Goal: Find specific page/section: Find specific page/section

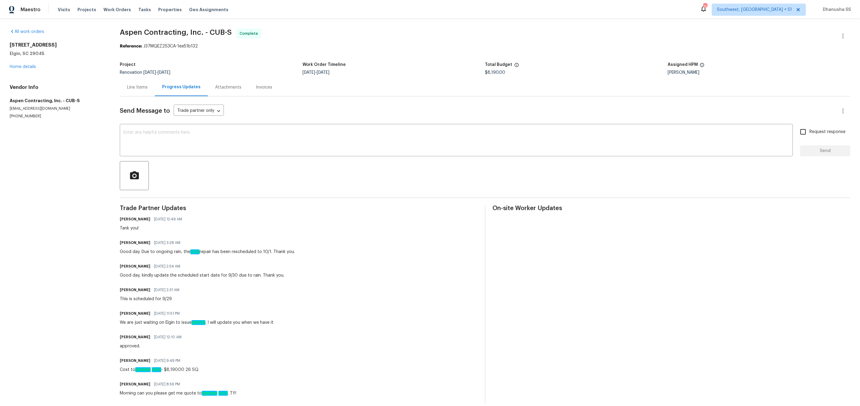
click at [109, 4] on div "Visits Projects Work Orders Tasks Properties Geo Assignments" at bounding box center [147, 10] width 178 height 12
click at [109, 8] on span "Work Orders" at bounding box center [117, 10] width 28 height 6
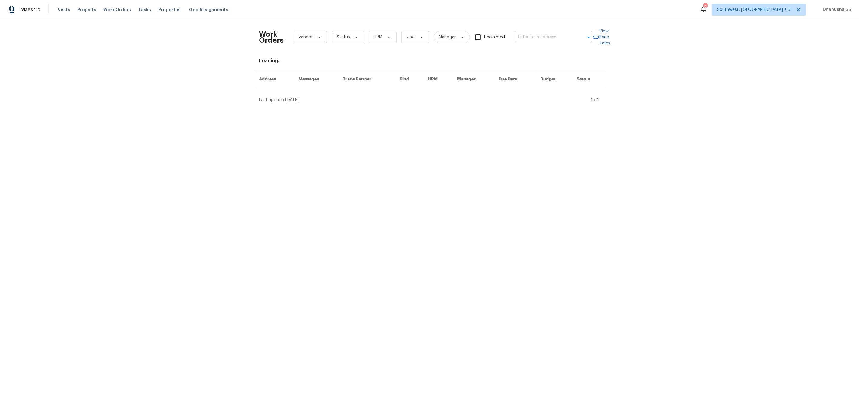
click at [536, 39] on input "text" at bounding box center [545, 37] width 60 height 9
paste input "12129 Angel Food Ln, Fort Worth, TX 76244"
type input "12129 Angel Food Ln, Fort Worth, TX 76244"
click at [534, 51] on li "12129 Angel Food Ln, Fort Worth, TX 76244" at bounding box center [553, 50] width 77 height 10
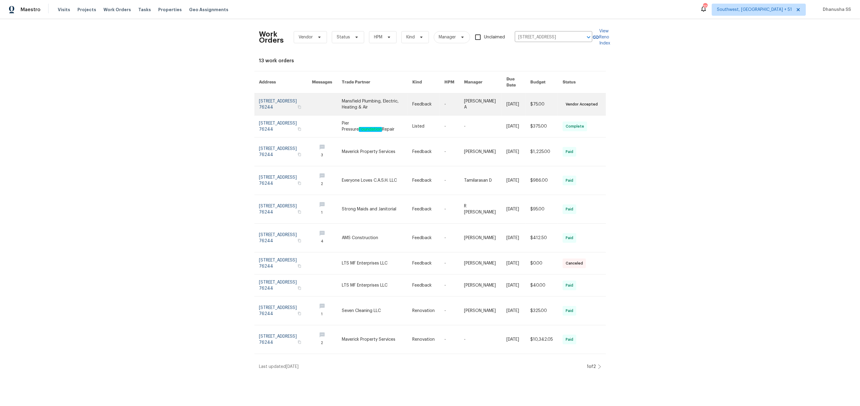
click at [386, 105] on link at bounding box center [377, 104] width 70 height 22
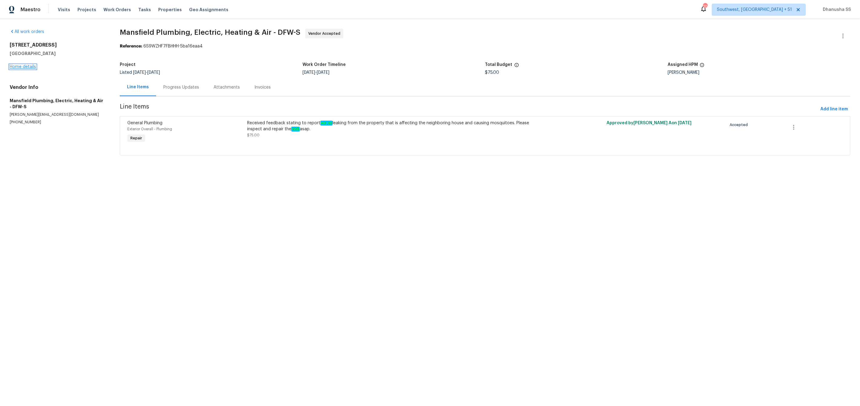
click at [26, 67] on link "Home details" at bounding box center [23, 67] width 26 height 4
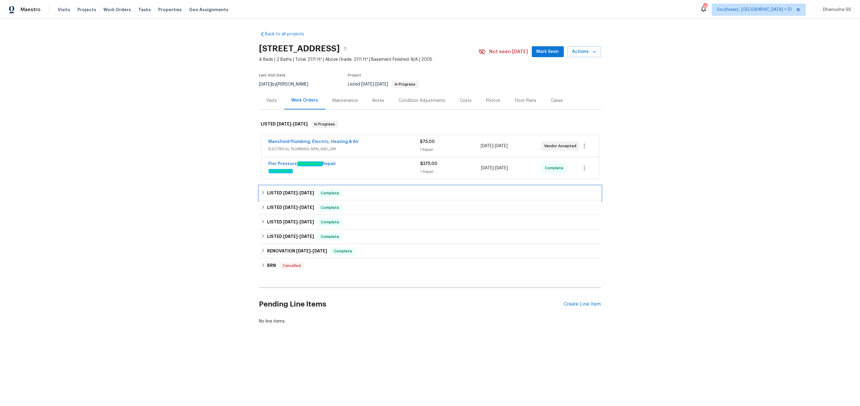
click at [367, 194] on div "LISTED 8/14/25 - 8/26/25 Complete" at bounding box center [430, 193] width 338 height 7
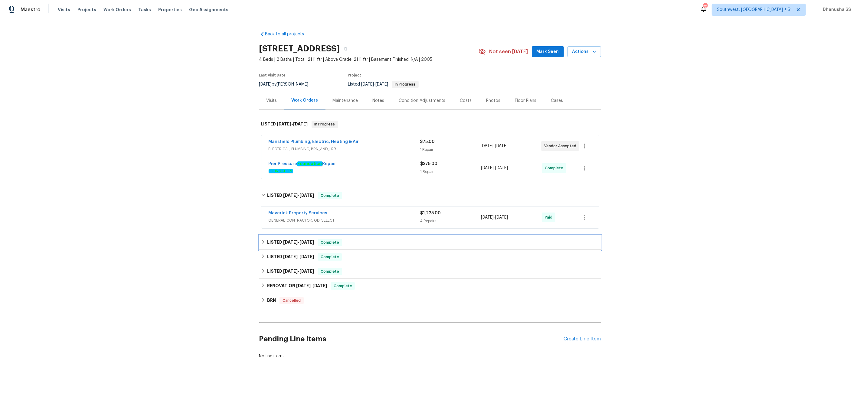
click at [369, 246] on div "LISTED 5/19/25 - 5/20/25 Complete" at bounding box center [430, 242] width 342 height 15
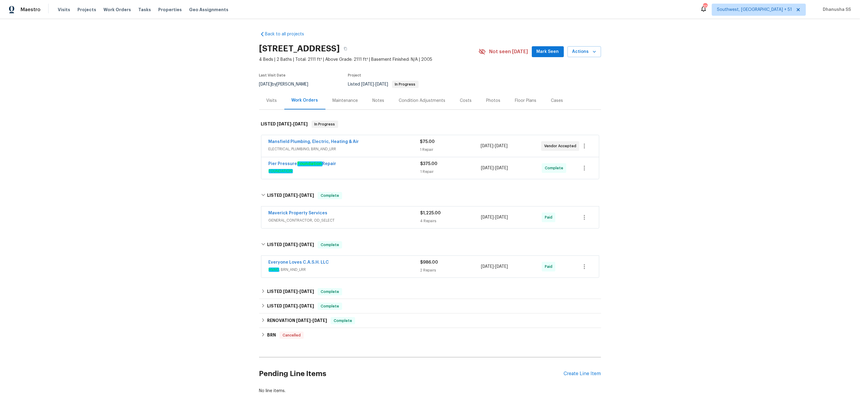
click at [376, 266] on div "Everyone Loves C.A.S.H. LLC" at bounding box center [345, 262] width 152 height 7
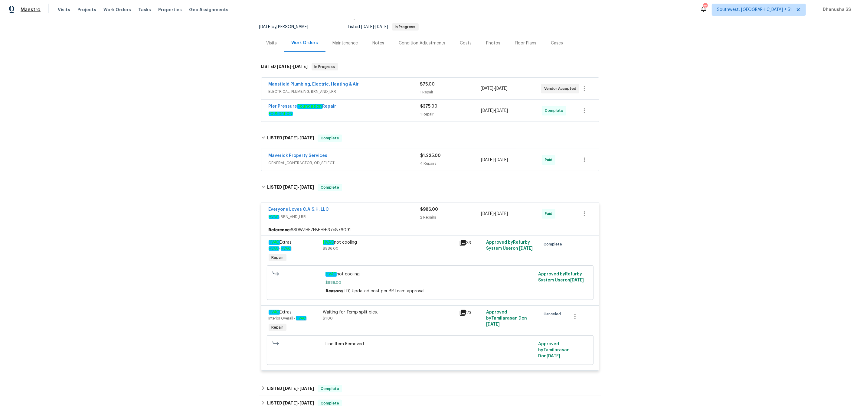
scroll to position [37, 0]
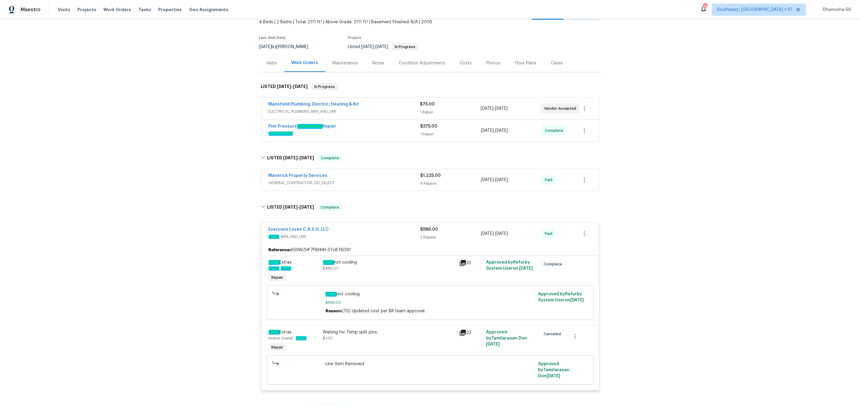
click at [404, 178] on div "Maverick Property Services" at bounding box center [345, 176] width 152 height 7
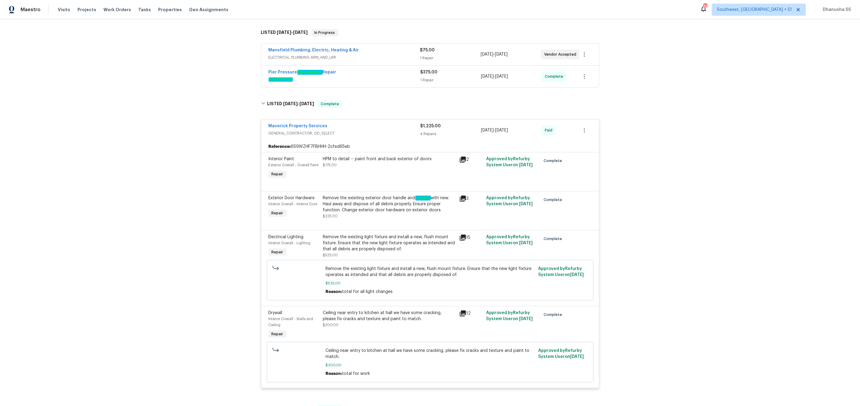
scroll to position [79, 0]
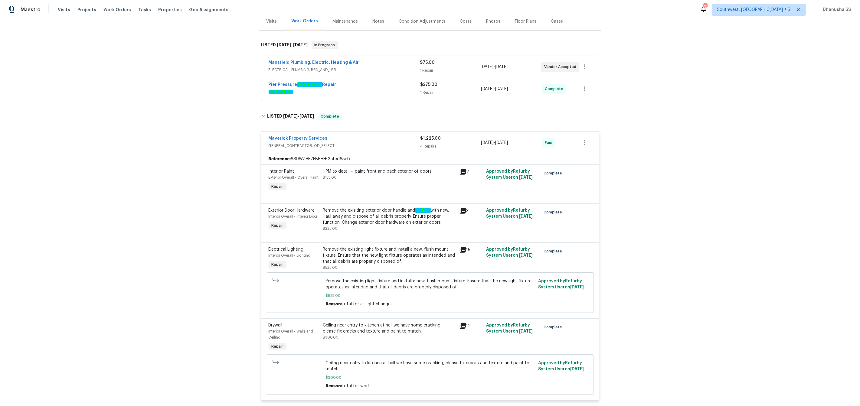
click at [368, 88] on div "Pier Pressure Foundation Repair" at bounding box center [345, 85] width 152 height 7
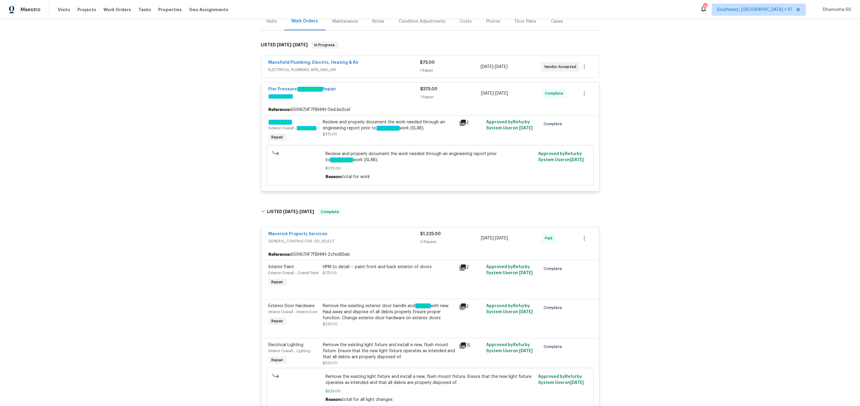
click at [387, 65] on div "Mansfield Plumbing, Electric, Heating & Air" at bounding box center [345, 63] width 152 height 7
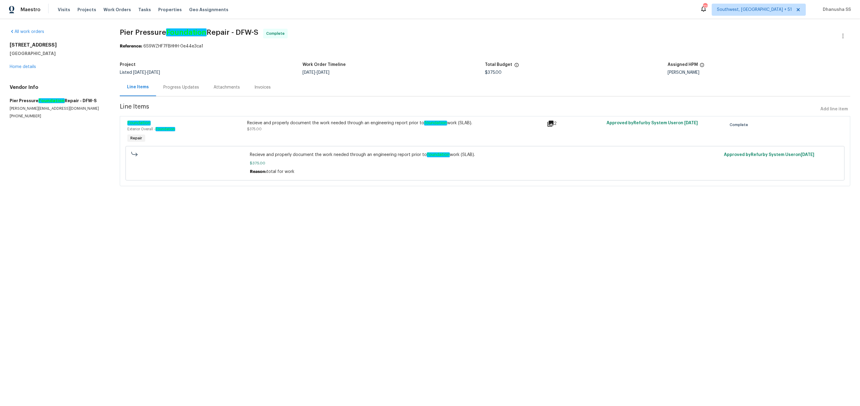
click at [185, 90] on div "Progress Updates" at bounding box center [181, 87] width 36 height 6
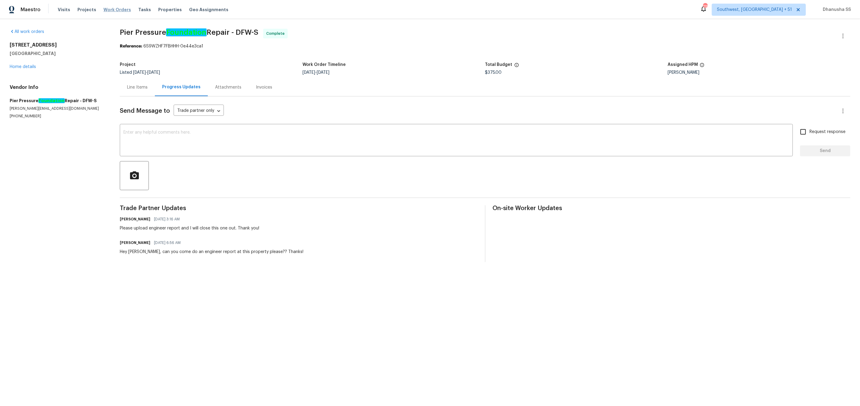
click at [106, 11] on span "Work Orders" at bounding box center [117, 10] width 28 height 6
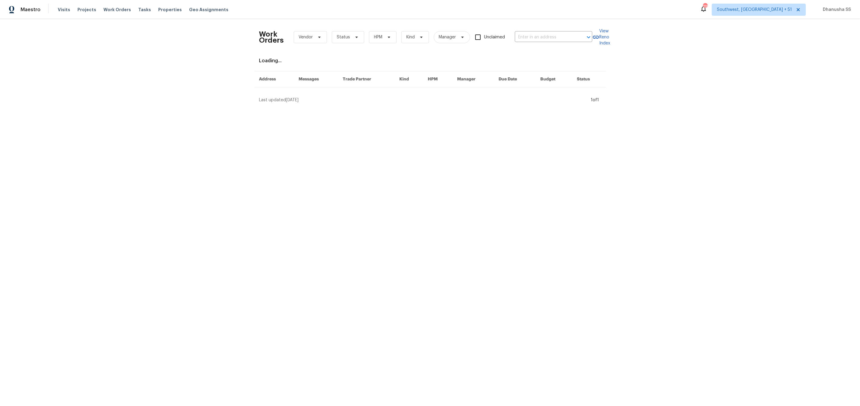
click at [531, 31] on div "Work Orders Vendor Status HPM Kind Manager Unclaimed ​" at bounding box center [425, 37] width 333 height 27
click at [527, 38] on input "text" at bounding box center [545, 37] width 60 height 9
paste input "[STREET_ADDRESS]"
type input "[STREET_ADDRESS]"
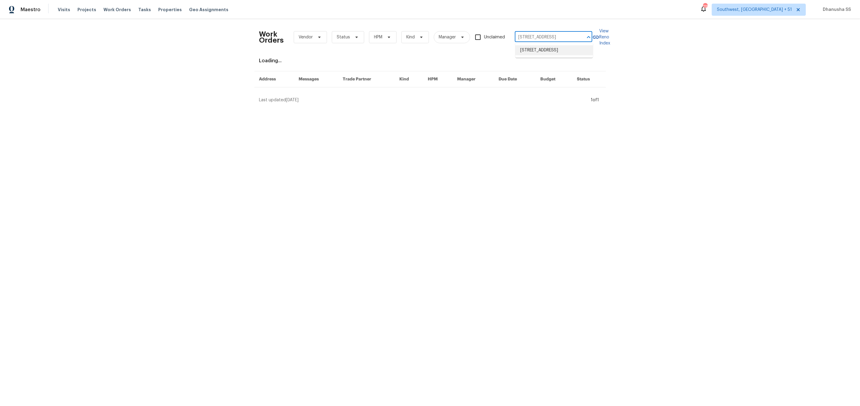
click at [529, 48] on li "[STREET_ADDRESS]" at bounding box center [553, 50] width 77 height 10
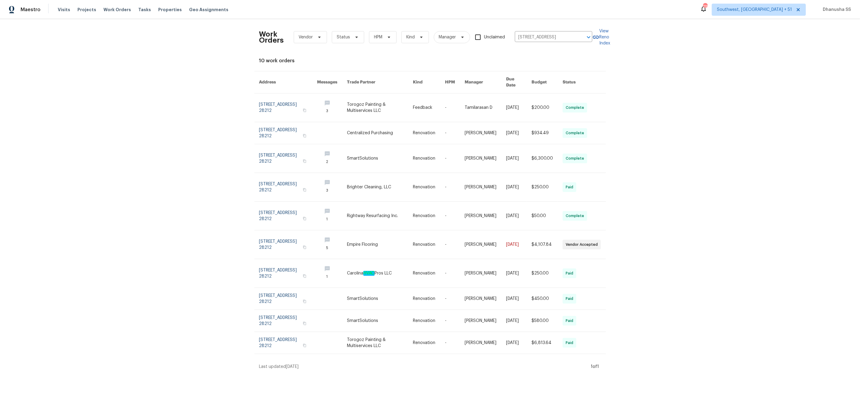
click at [335, 99] on link at bounding box center [332, 107] width 30 height 28
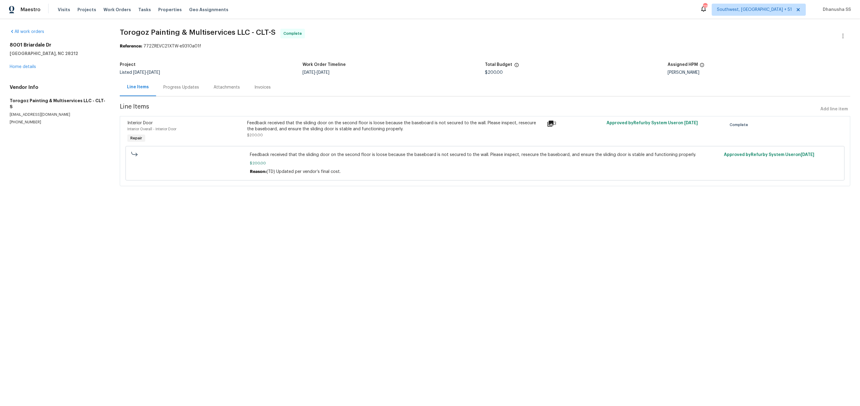
click at [21, 71] on div "All work orders [STREET_ADDRESS][PERSON_NAME] Home details Vendor Info Torogoz …" at bounding box center [58, 77] width 96 height 96
click at [21, 66] on link "Home details" at bounding box center [23, 67] width 26 height 4
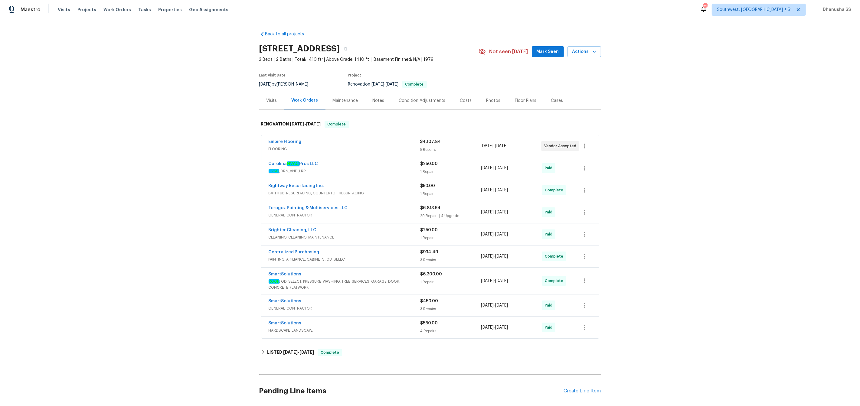
scroll to position [24, 0]
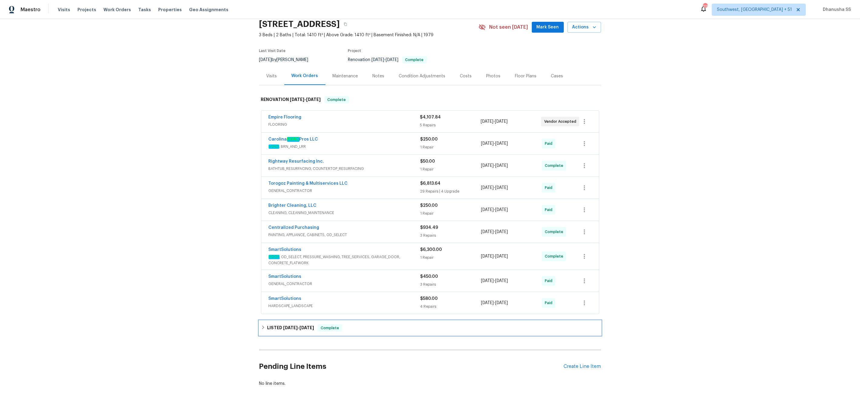
click at [362, 325] on div "LISTED [DATE] - [DATE] Complete" at bounding box center [430, 327] width 338 height 7
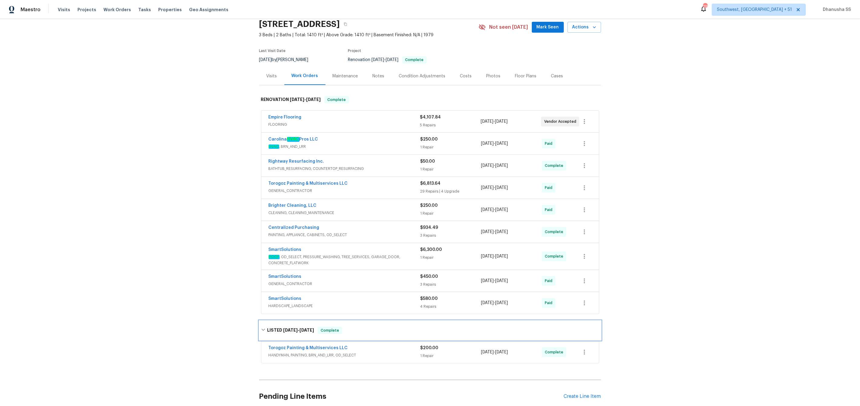
scroll to position [77, 0]
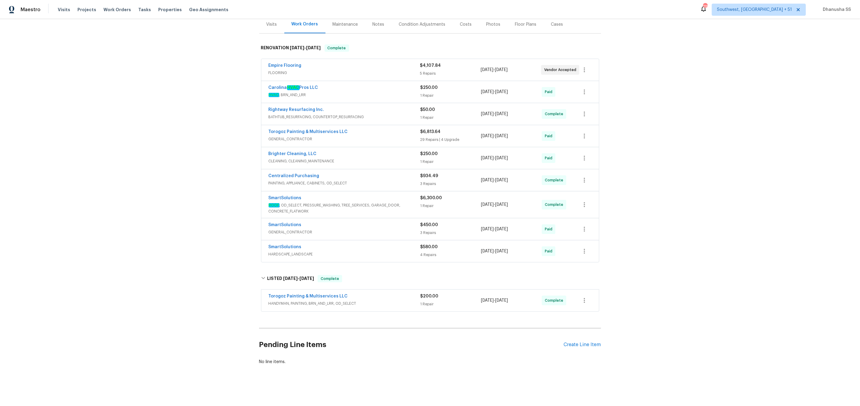
click at [380, 308] on div "Torogoz Painting & Multiservices LLC HANDYMAN, PAINTING, BRN_AND_LRR, OD_SELECT" at bounding box center [345, 300] width 152 height 15
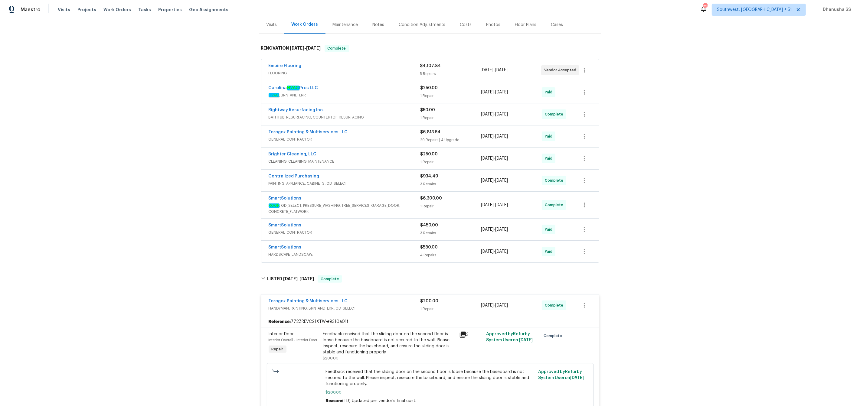
scroll to position [89, 0]
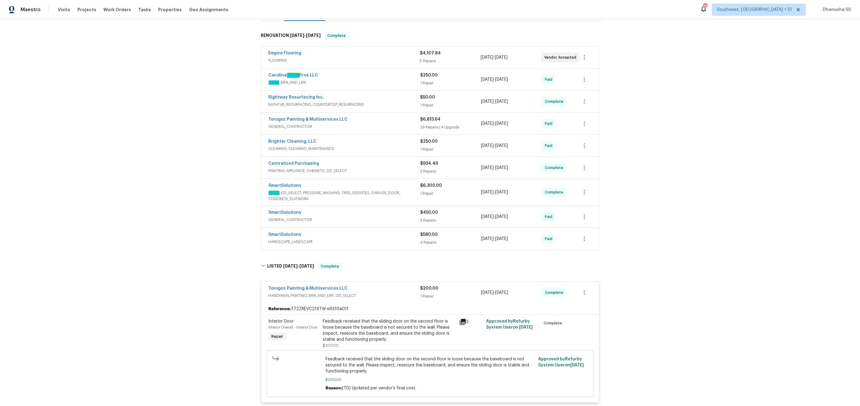
click at [390, 240] on span "HARDSCAPE_LANDSCAPE" at bounding box center [345, 242] width 152 height 6
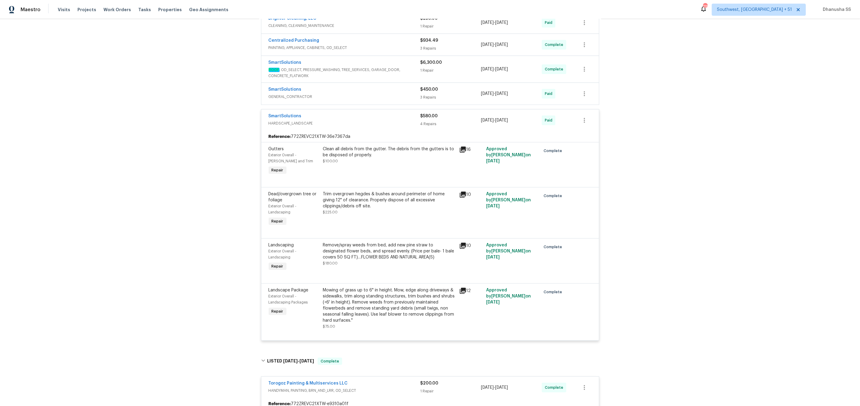
scroll to position [173, 0]
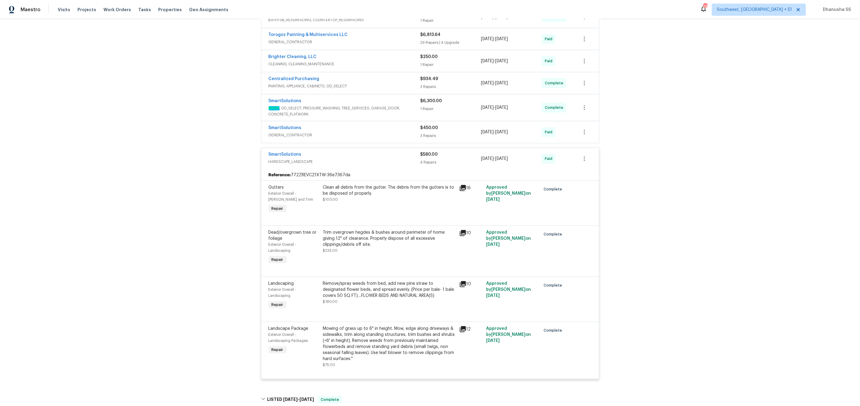
click at [399, 138] on span "GENERAL_CONTRACTOR" at bounding box center [345, 135] width 152 height 6
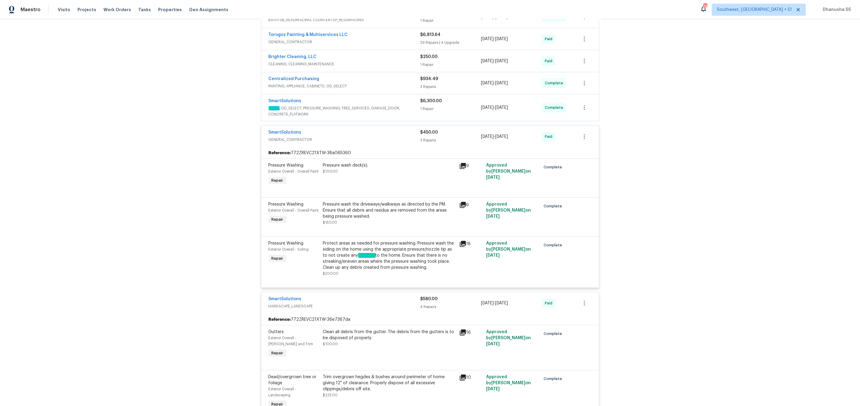
click at [386, 105] on span "ROOF , OD_SELECT, PRESSURE_WASHING, TREE_SERVICES, GARAGE_DOOR, CONCRETE_FLATWO…" at bounding box center [345, 111] width 152 height 12
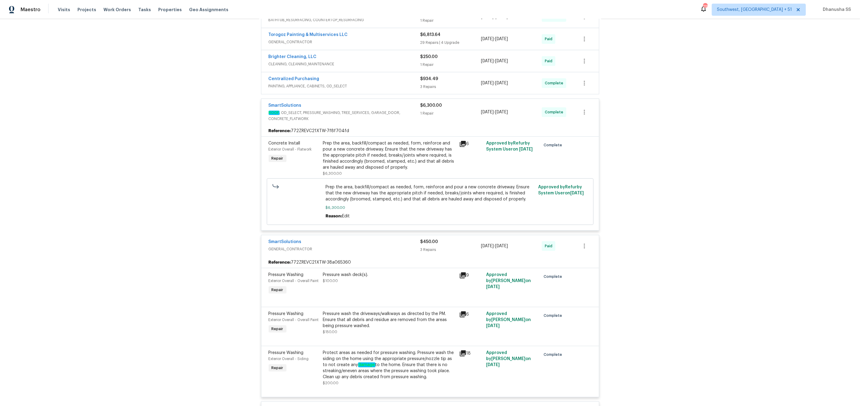
click at [361, 168] on div "Prep the area, backfill/compact as needed, form, reinforce and pour a new concr…" at bounding box center [389, 155] width 132 height 30
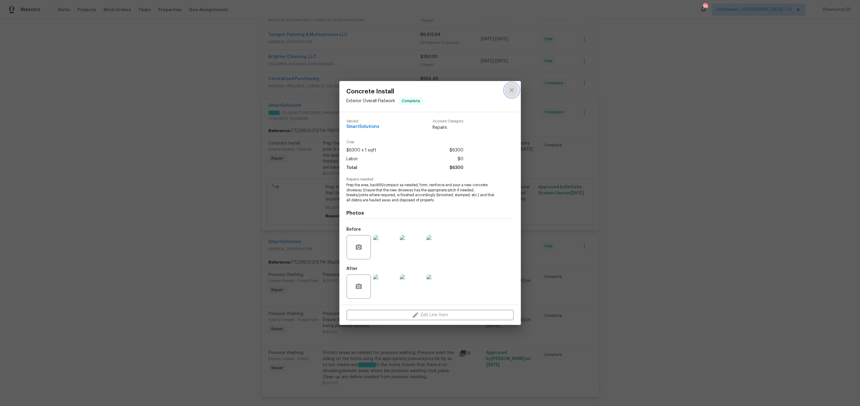
click at [509, 88] on icon "close" at bounding box center [511, 89] width 7 height 7
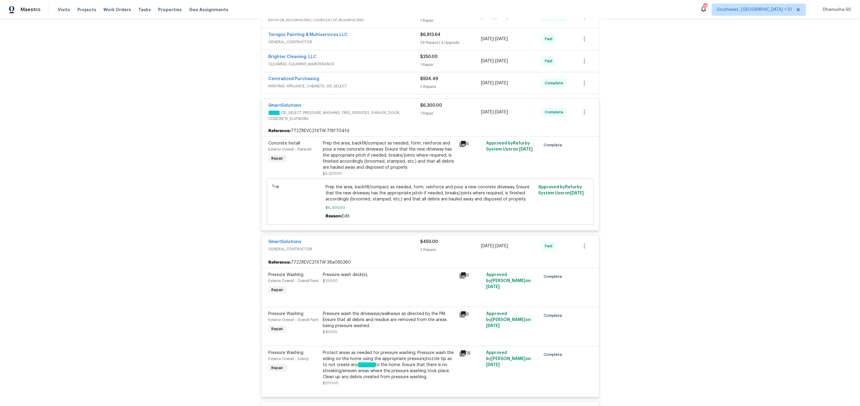
scroll to position [123, 0]
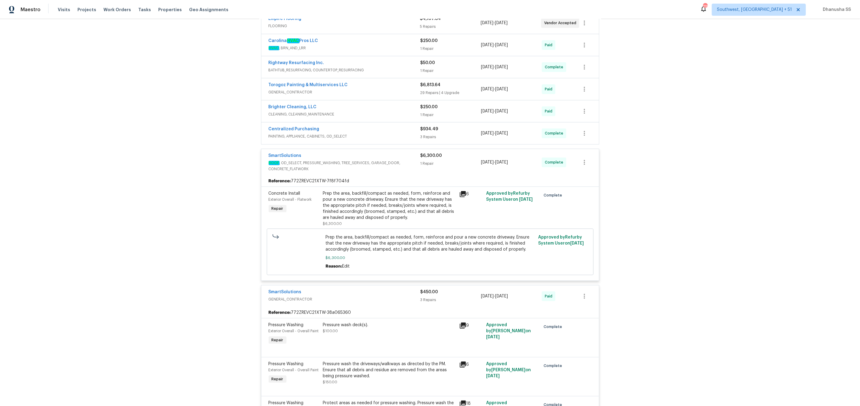
click at [400, 141] on div "Centralized Purchasing PAINTING, APPLIANCE, CABINETS, OD_SELECT" at bounding box center [345, 133] width 152 height 15
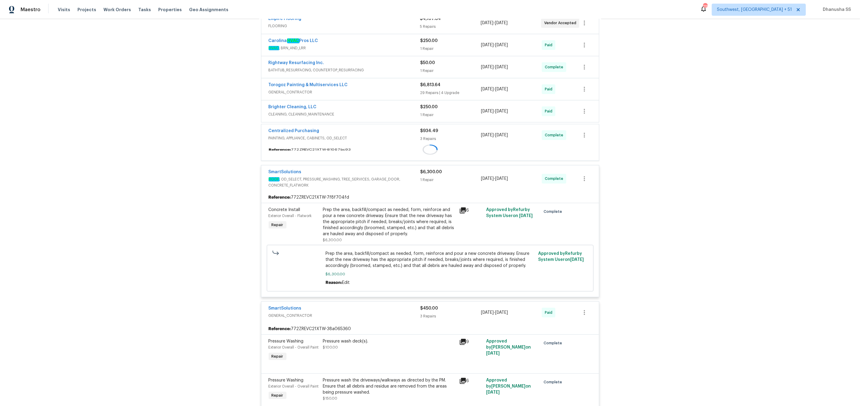
click at [400, 141] on div "Centralized Purchasing PAINTING, APPLIANCE, CABINETS, OD_SELECT" at bounding box center [345, 135] width 152 height 15
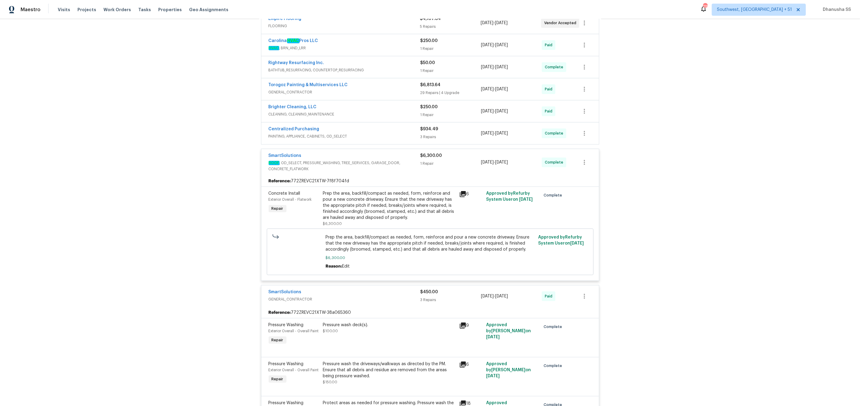
click at [400, 141] on div "Centralized Purchasing PAINTING, APPLIANCE, CABINETS, OD_SELECT" at bounding box center [345, 133] width 152 height 15
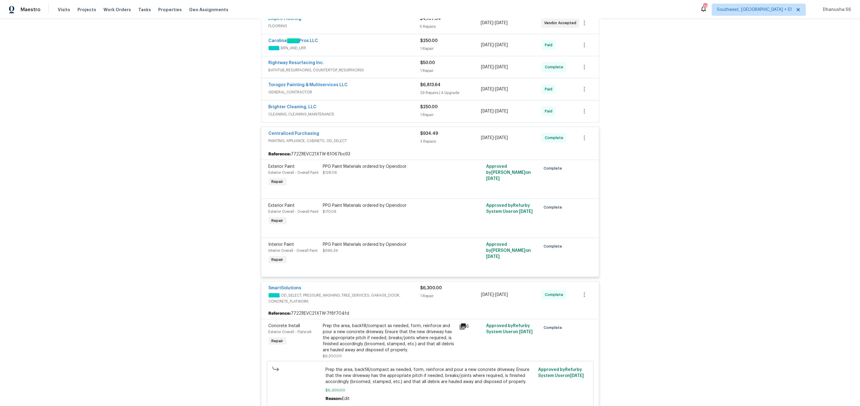
click at [390, 112] on span "CLEANING, CLEANING_MAINTENANCE" at bounding box center [345, 114] width 152 height 6
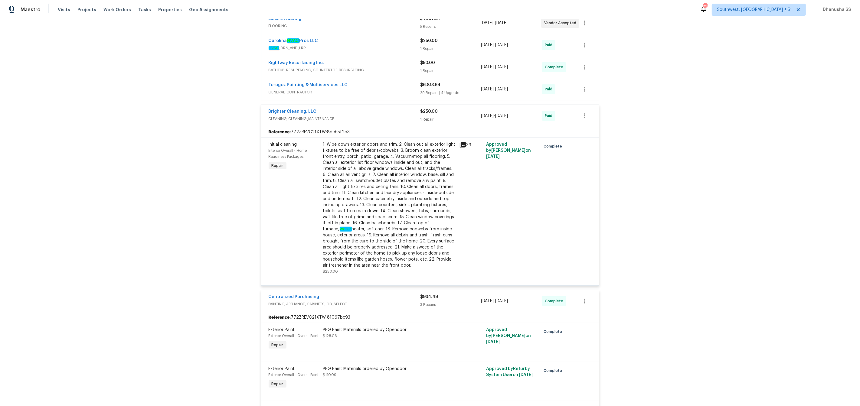
click at [406, 97] on div "Torogoz Painting & Multiservices LLC GENERAL_CONTRACTOR $6,813.64 29 Repairs | …" at bounding box center [429, 89] width 337 height 22
click at [406, 91] on span "GENERAL_CONTRACTOR" at bounding box center [345, 92] width 152 height 6
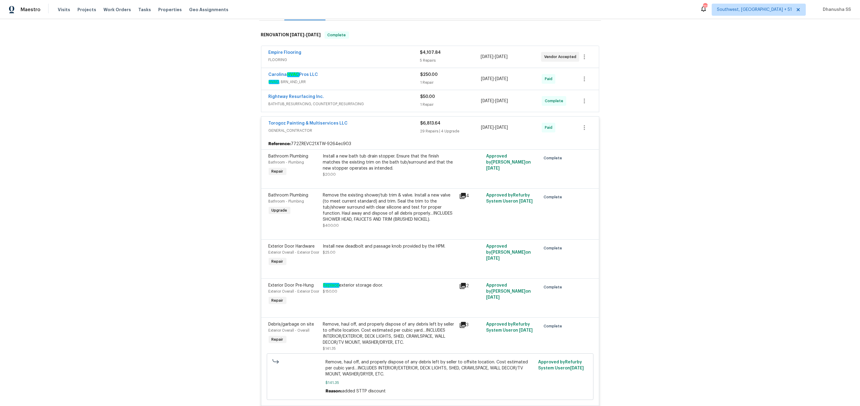
scroll to position [40, 0]
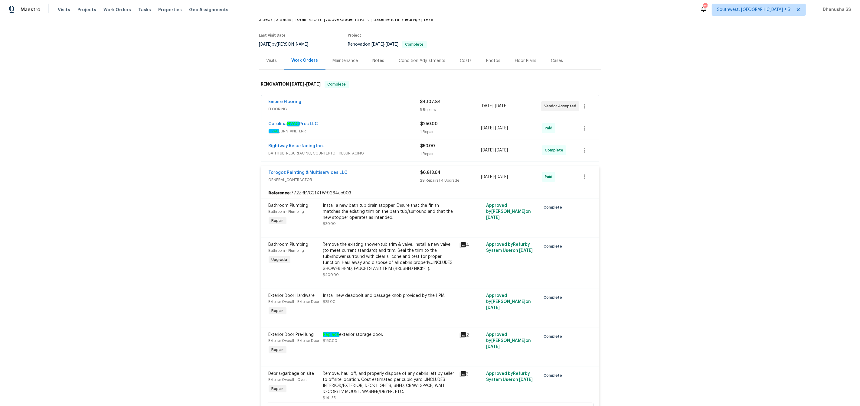
click at [403, 147] on div "Rightway Resurfacing Inc." at bounding box center [345, 146] width 152 height 7
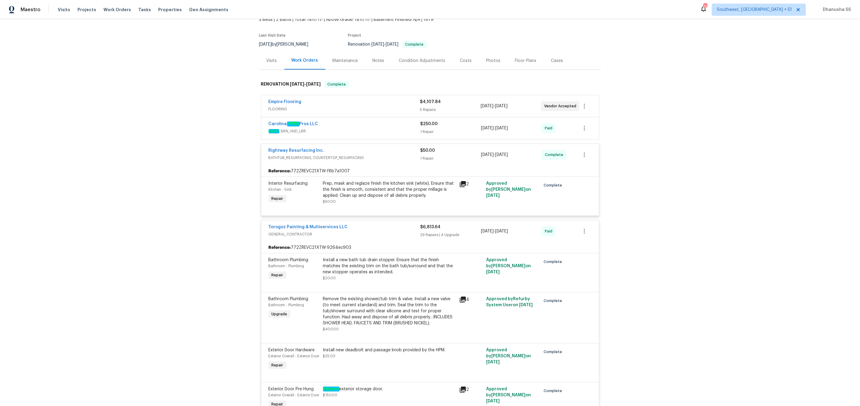
click at [398, 123] on div "Carolina HVAC Pros LLC" at bounding box center [345, 124] width 152 height 7
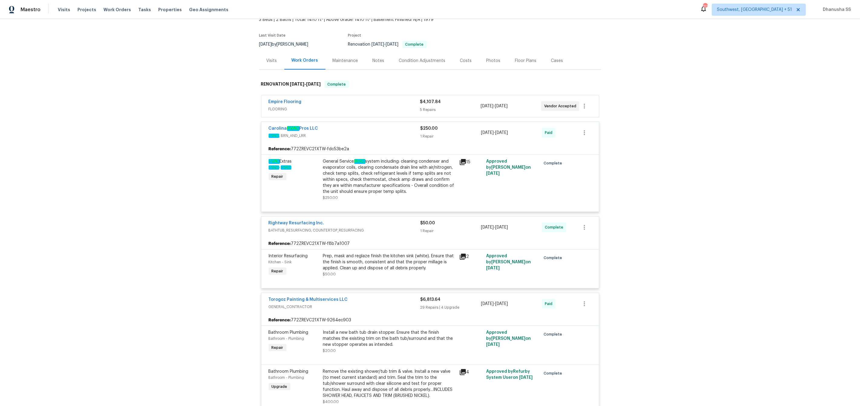
click at [393, 104] on div "Empire Flooring" at bounding box center [345, 102] width 152 height 7
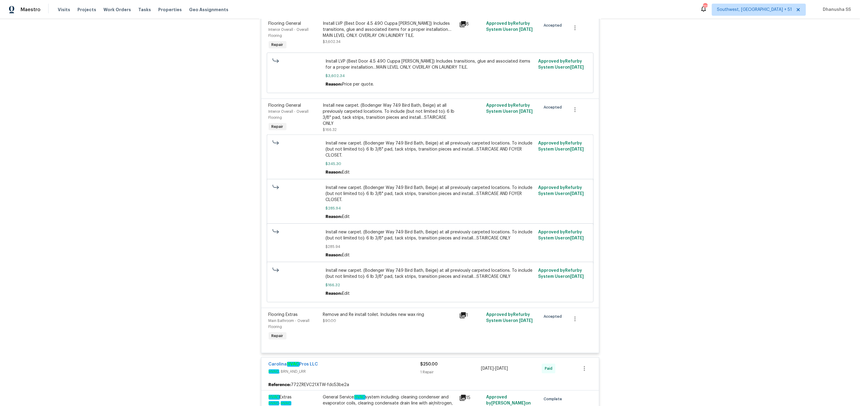
scroll to position [287, 0]
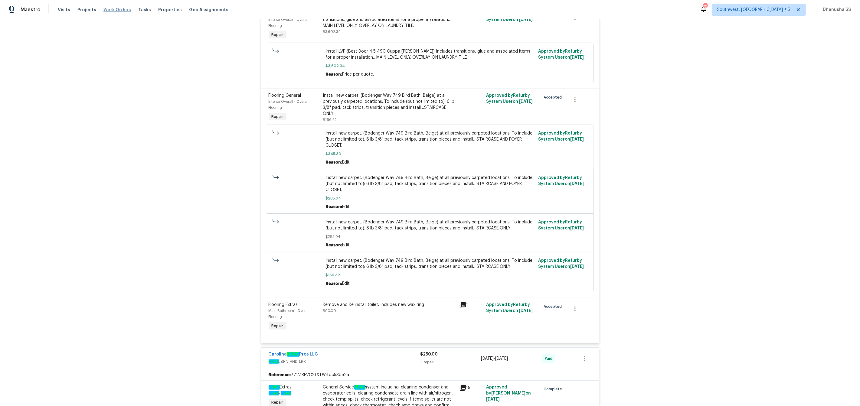
click at [117, 10] on span "Work Orders" at bounding box center [117, 10] width 28 height 6
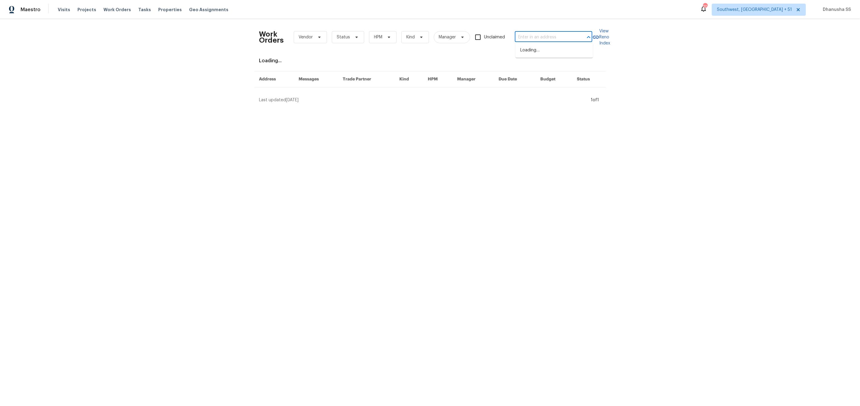
click at [537, 34] on input "text" at bounding box center [545, 37] width 60 height 9
paste input "[STREET_ADDRESS][PERSON_NAME]"
type input "[STREET_ADDRESS][PERSON_NAME]"
click at [544, 47] on li "[STREET_ADDRESS][PERSON_NAME]" at bounding box center [553, 53] width 77 height 16
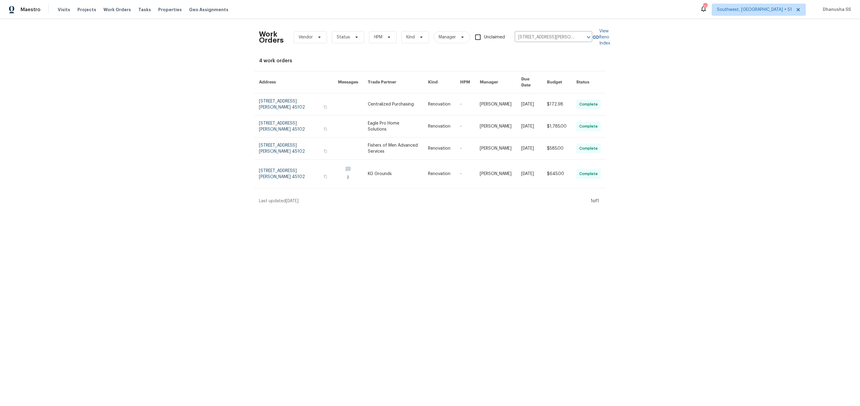
click at [437, 98] on link at bounding box center [444, 104] width 32 height 22
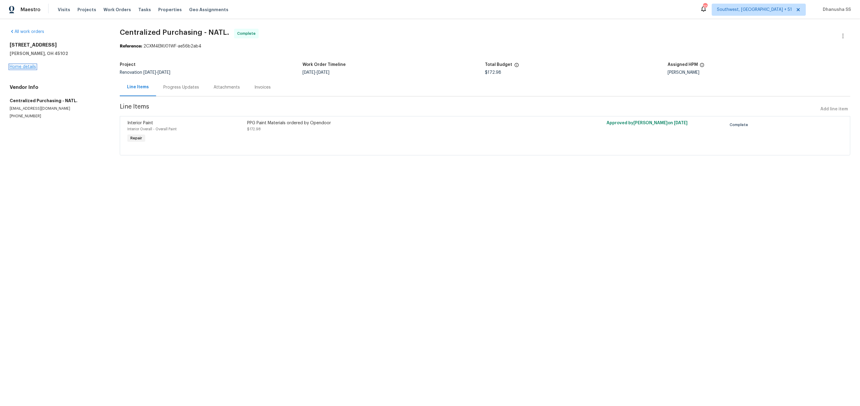
click at [22, 66] on link "Home details" at bounding box center [23, 67] width 26 height 4
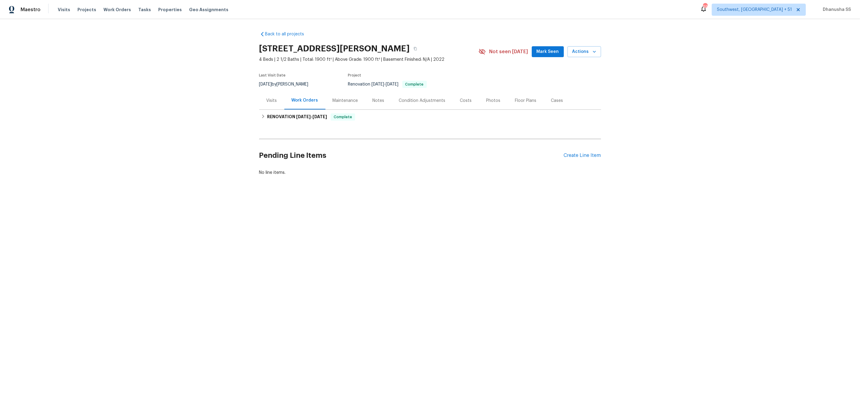
click at [274, 99] on div "Visits" at bounding box center [271, 101] width 11 height 6
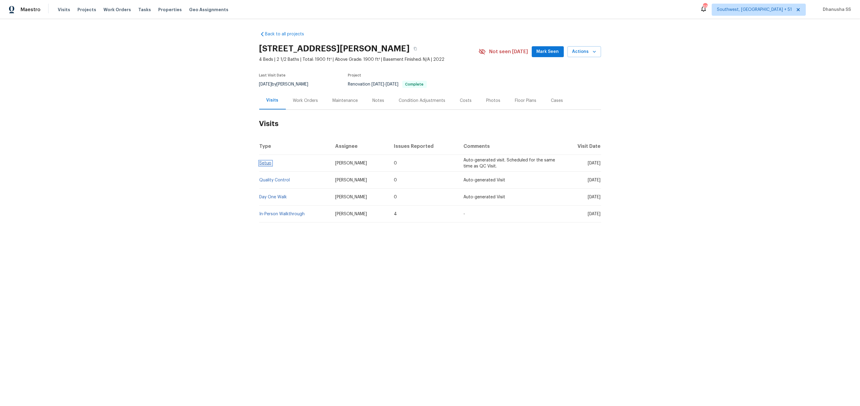
click at [264, 165] on link "Setup" at bounding box center [265, 163] width 12 height 4
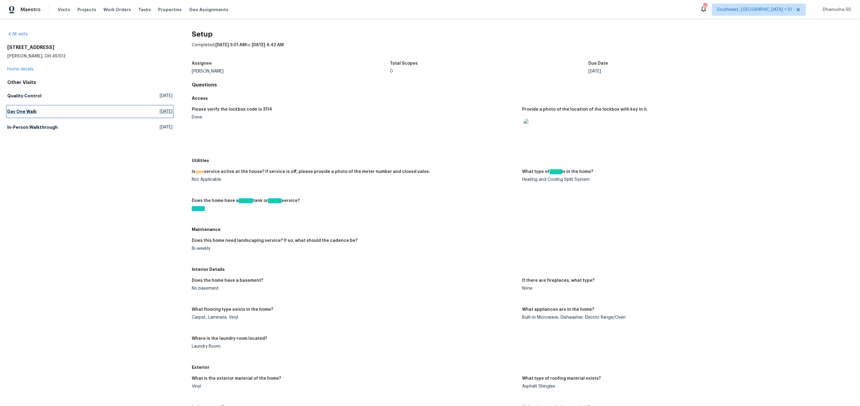
click at [46, 112] on link "Day One Walk [DATE]" at bounding box center [89, 111] width 165 height 11
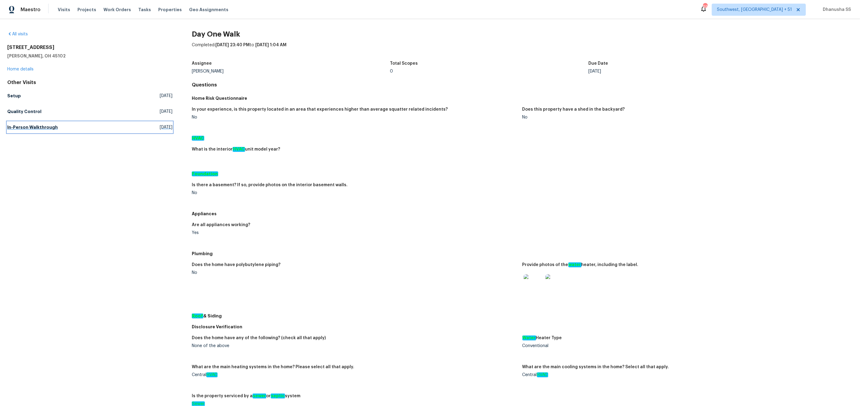
click at [19, 130] on link "In-Person Walkthrough [DATE]" at bounding box center [89, 127] width 165 height 11
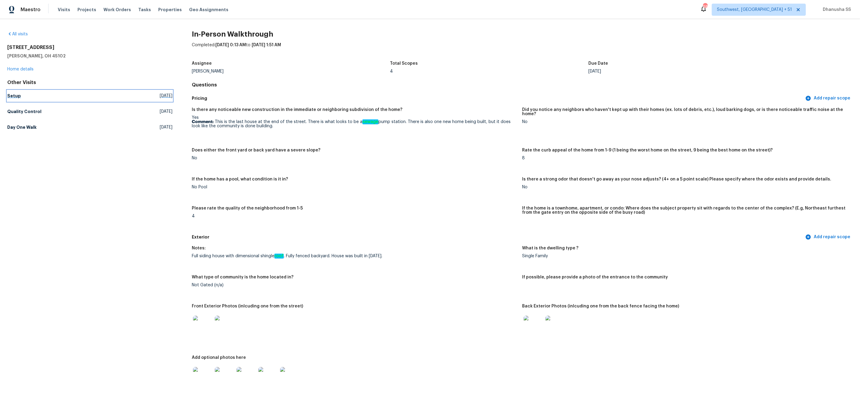
click at [20, 97] on link "Setup [DATE]" at bounding box center [89, 95] width 165 height 11
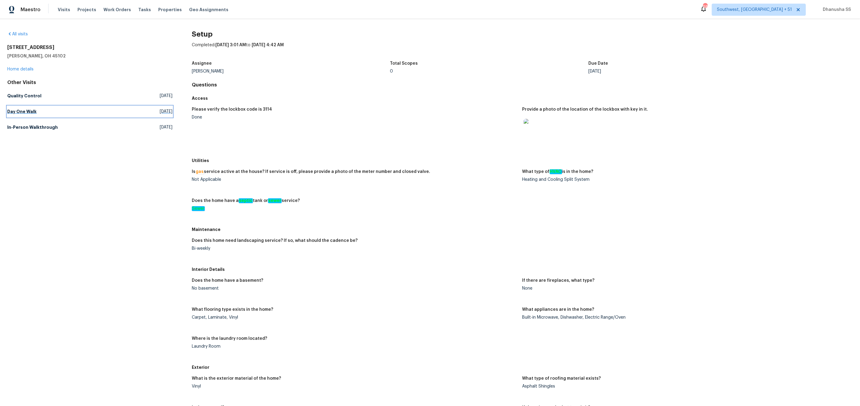
click at [34, 112] on h5 "Day One Walk" at bounding box center [21, 112] width 29 height 6
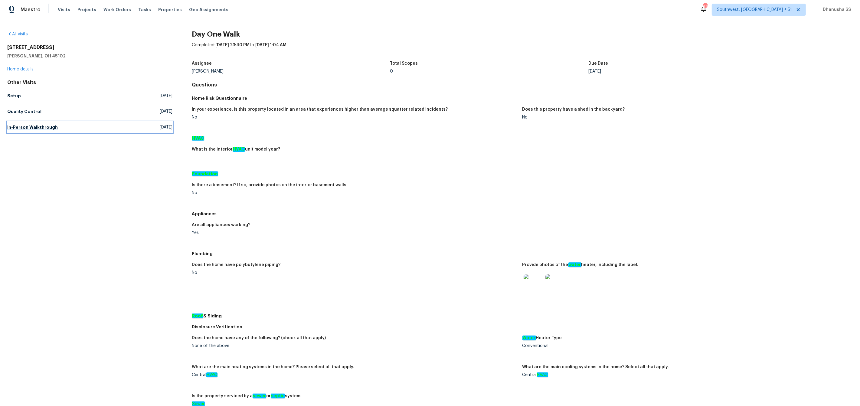
click at [78, 128] on link "In-Person Walkthrough [DATE]" at bounding box center [89, 127] width 165 height 11
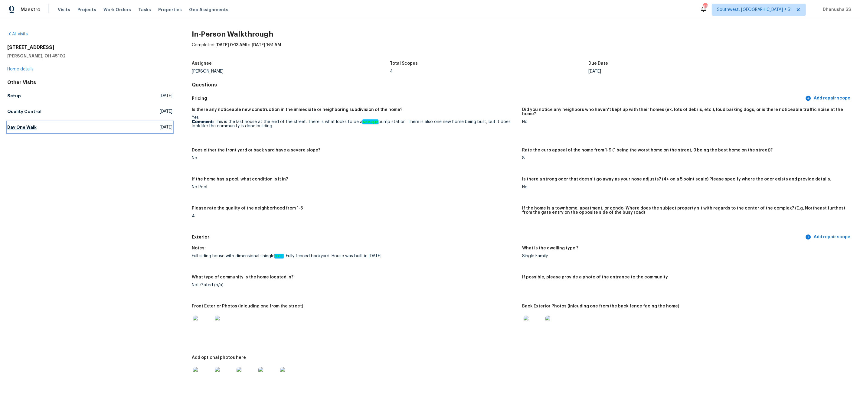
click at [160, 125] on span "[DATE]" at bounding box center [166, 127] width 13 height 6
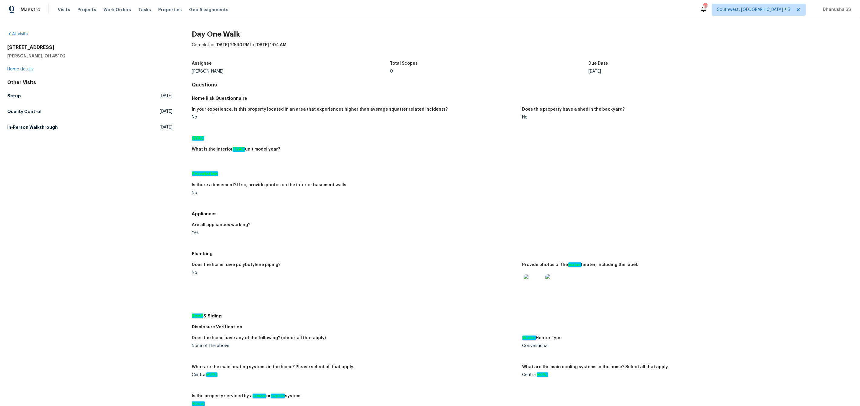
click at [38, 133] on div "All visits [STREET_ADDRESS][PERSON_NAME] Home details Other Visits Setup [DATE]…" at bounding box center [89, 278] width 165 height 495
click at [32, 114] on h5 "Quality Control" at bounding box center [24, 112] width 34 height 6
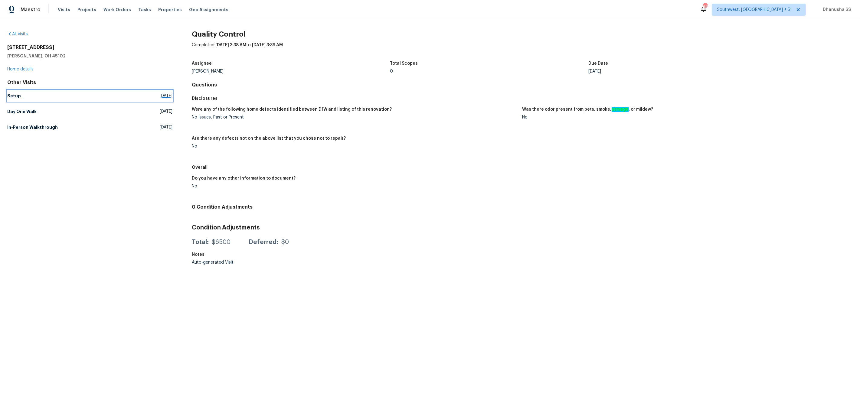
click at [15, 98] on h5 "Setup" at bounding box center [14, 96] width 14 height 6
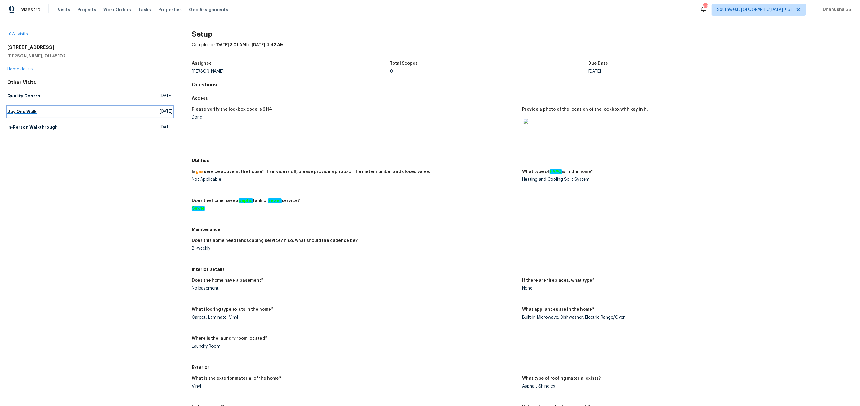
click at [21, 108] on link "Day One Walk [DATE]" at bounding box center [89, 111] width 165 height 11
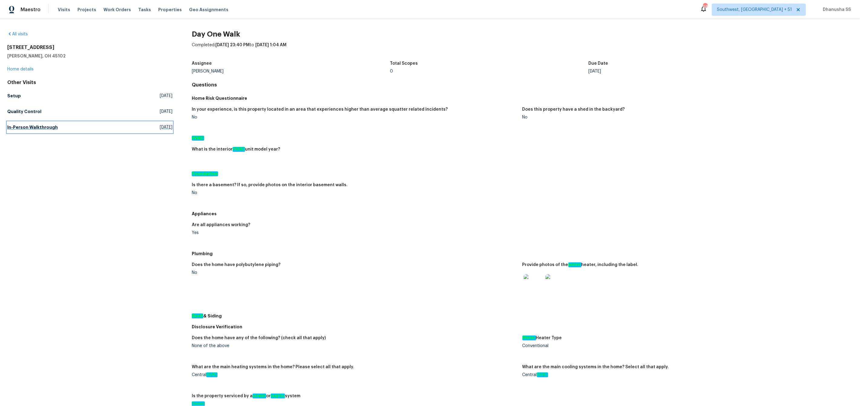
click at [37, 127] on h5 "In-Person Walkthrough" at bounding box center [32, 127] width 51 height 6
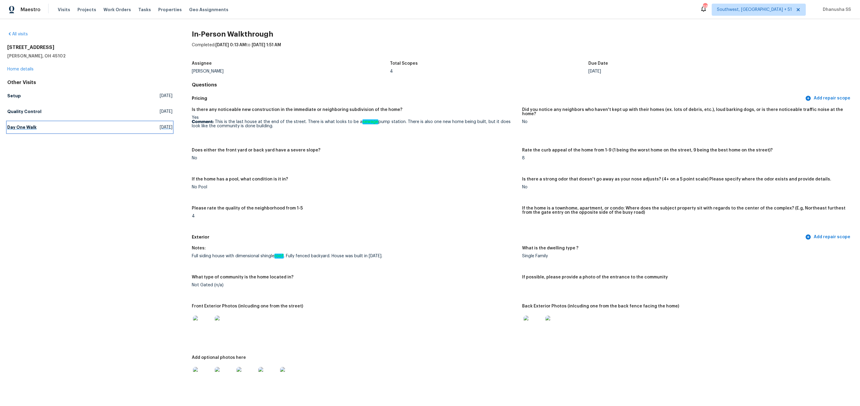
click at [38, 127] on link "Day One Walk [DATE]" at bounding box center [89, 127] width 165 height 11
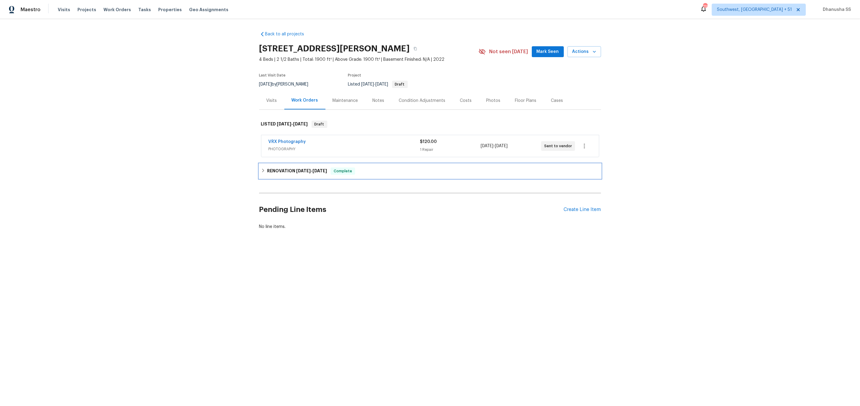
click at [380, 174] on div "RENOVATION 10/2/25 - 10/6/25 Complete" at bounding box center [430, 171] width 338 height 7
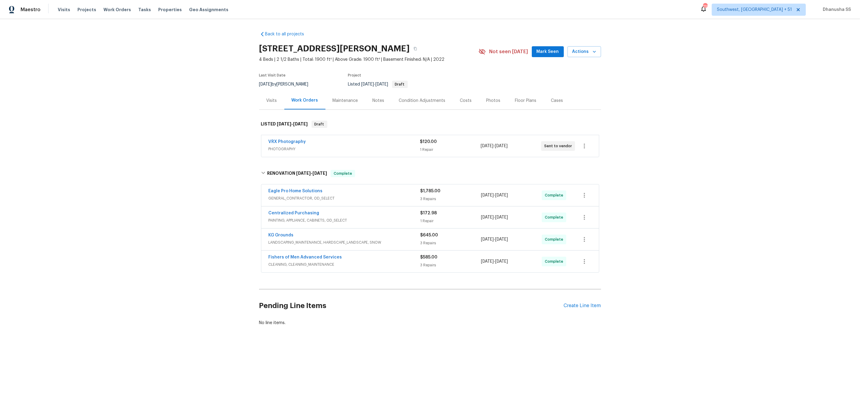
click at [411, 263] on span "CLEANING, CLEANING_MAINTENANCE" at bounding box center [345, 265] width 152 height 6
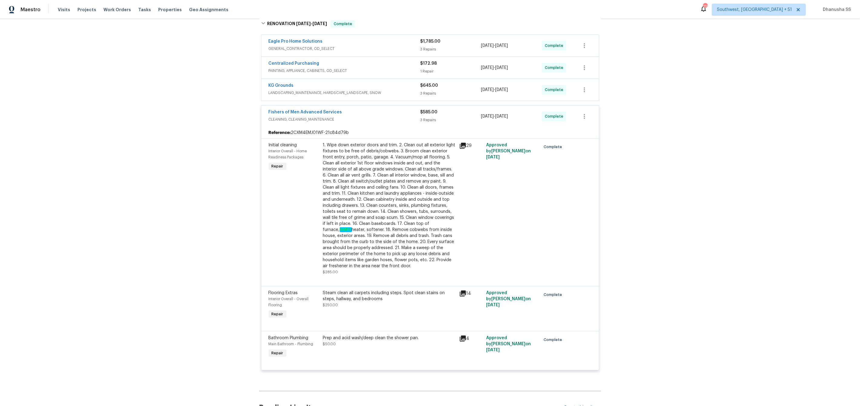
scroll to position [129, 0]
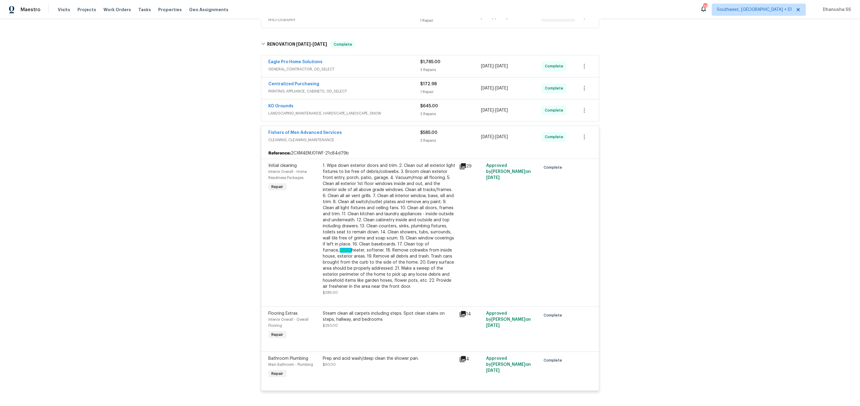
click at [401, 106] on div "KG Grounds" at bounding box center [345, 106] width 152 height 7
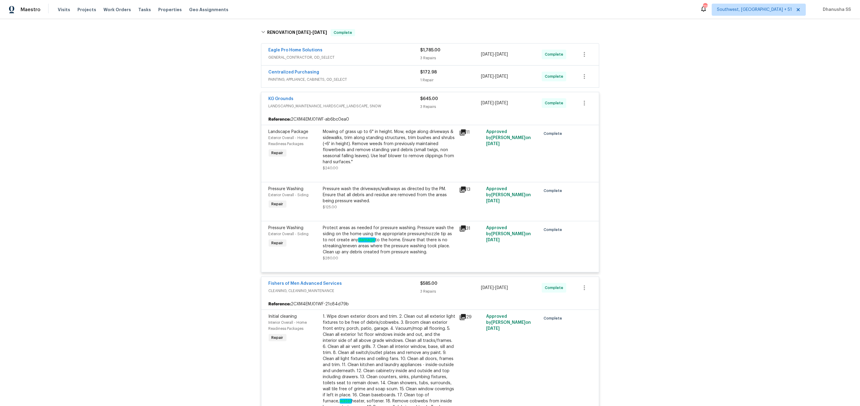
scroll to position [102, 0]
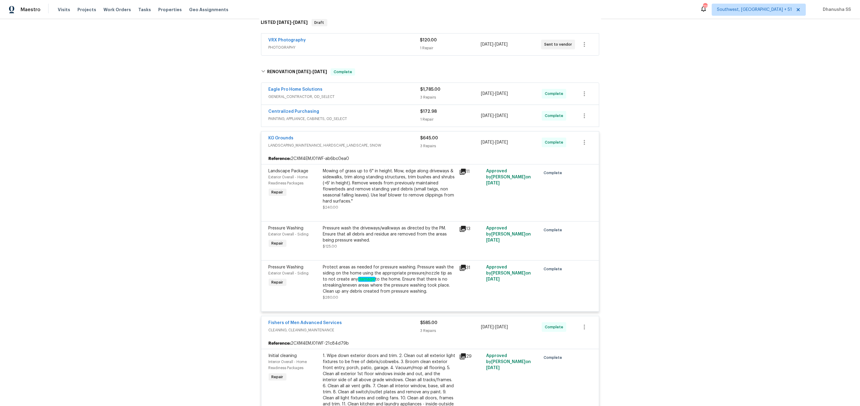
click at [393, 114] on div "Centralized Purchasing" at bounding box center [345, 112] width 152 height 7
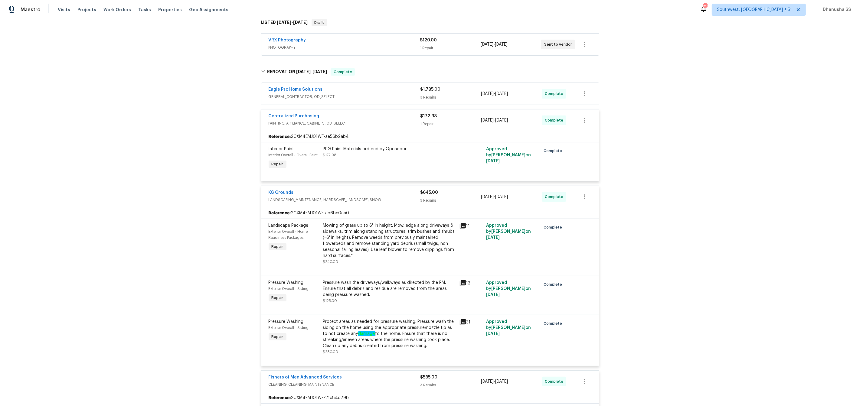
click at [384, 99] on span "GENERAL_CONTRACTOR, OD_SELECT" at bounding box center [345, 97] width 152 height 6
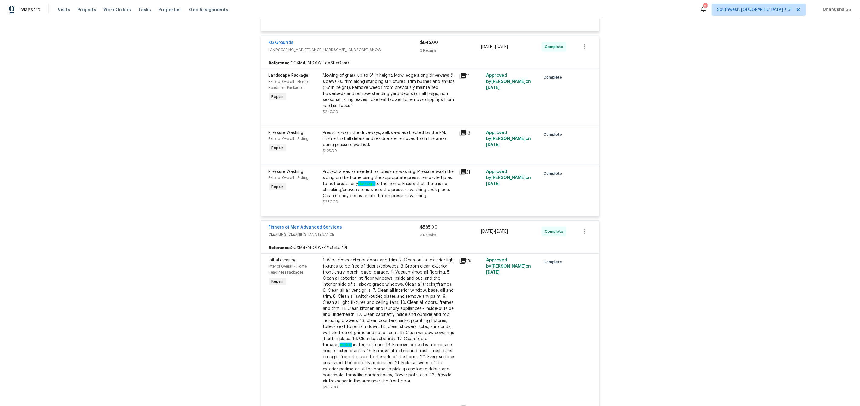
scroll to position [170, 0]
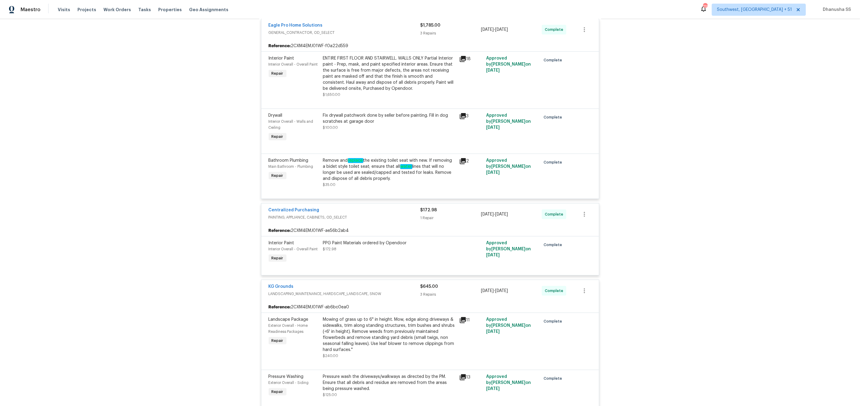
click at [396, 121] on div "Fix drywall patchwork done by seller before painting. Fill in dog scratches at …" at bounding box center [389, 118] width 132 height 12
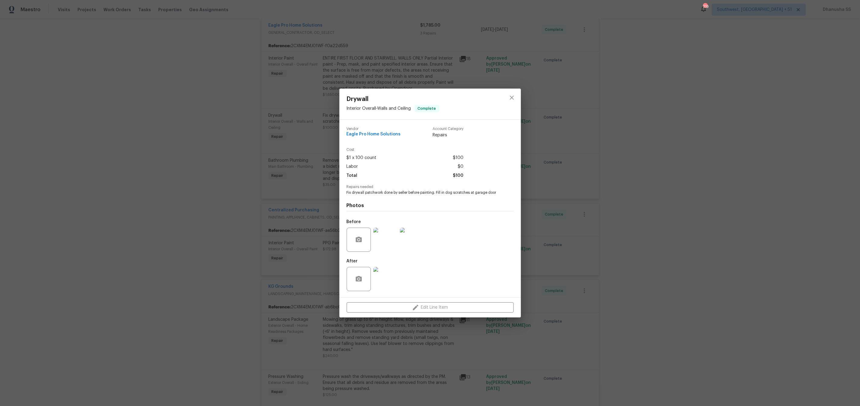
click at [387, 246] on img at bounding box center [385, 240] width 24 height 24
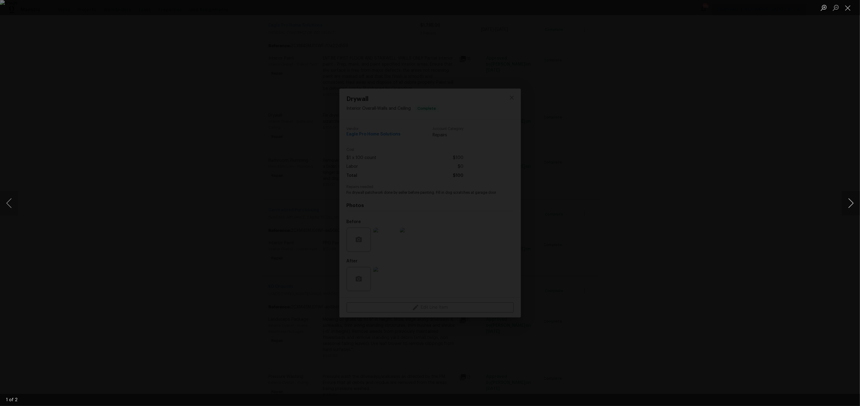
click at [848, 204] on button "Next image" at bounding box center [851, 203] width 18 height 24
click at [724, 174] on div "Lightbox" at bounding box center [430, 203] width 860 height 406
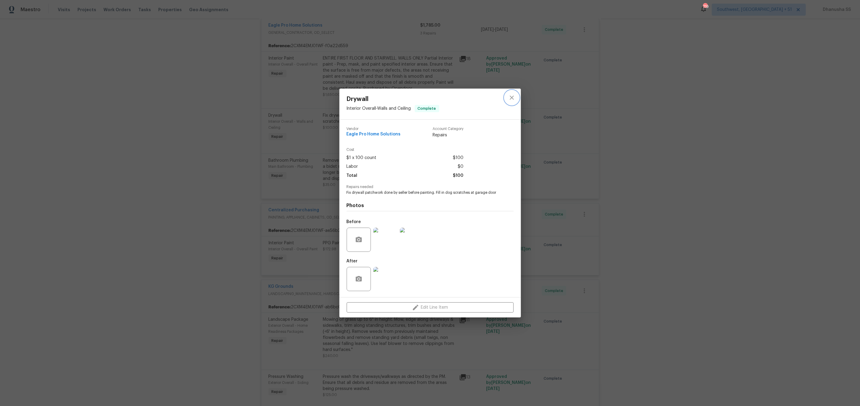
click at [513, 97] on icon "close" at bounding box center [511, 97] width 7 height 7
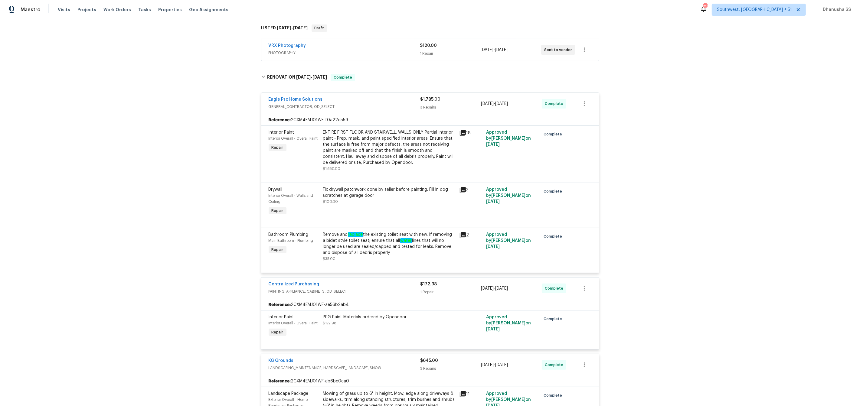
scroll to position [0, 0]
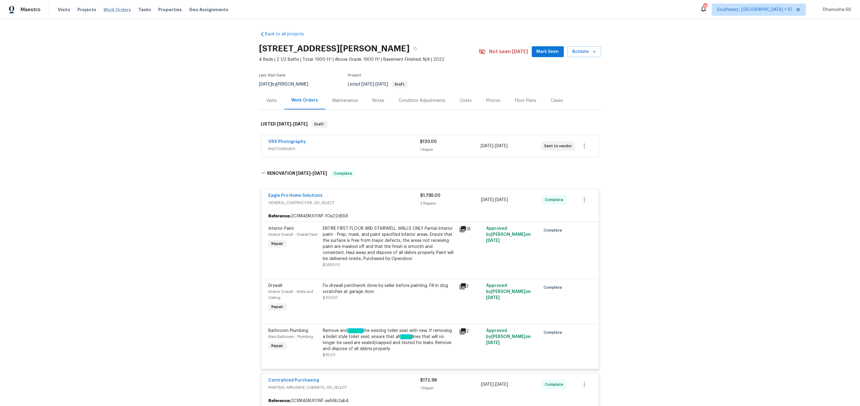
click at [107, 9] on span "Work Orders" at bounding box center [117, 10] width 28 height 6
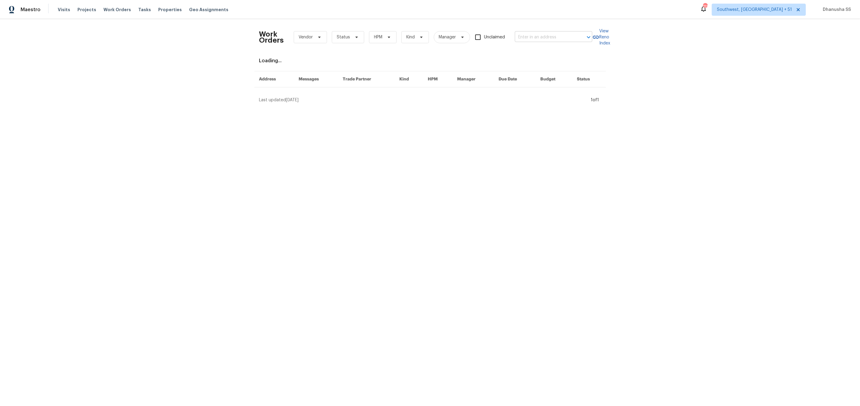
click at [539, 38] on input "text" at bounding box center [545, 37] width 60 height 9
paste input "8 Meadowview Ave SW, Concord, NC 28027"
type input "8 Meadowview Ave SW, Concord, NC 28027"
click at [539, 54] on li "8 Meadowview Ave SW, Concord, NC 28027" at bounding box center [553, 50] width 77 height 10
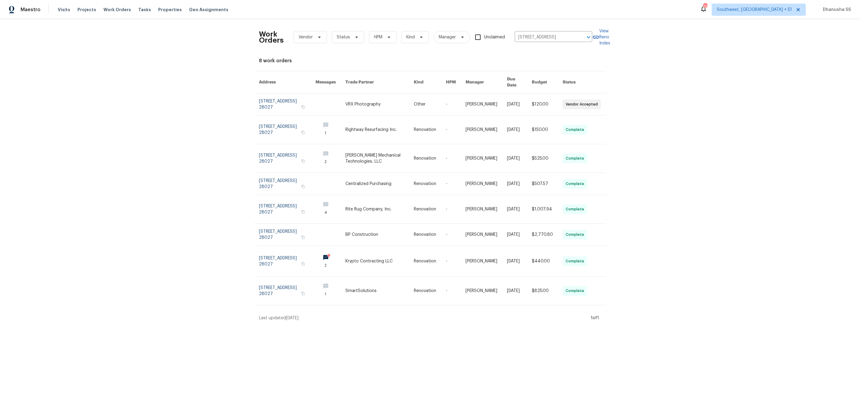
click at [405, 102] on link at bounding box center [379, 104] width 68 height 22
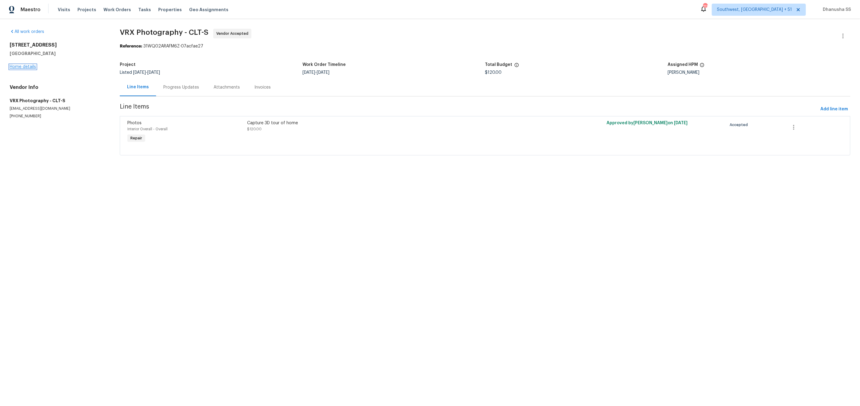
click at [28, 66] on link "Home details" at bounding box center [23, 67] width 26 height 4
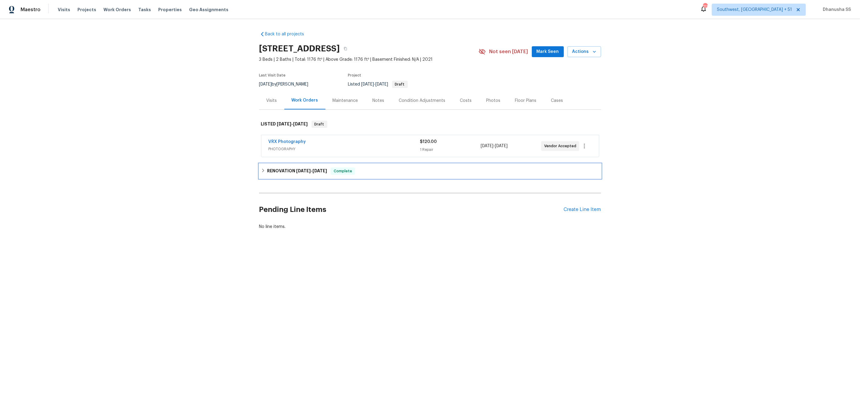
click at [377, 167] on div "RENOVATION 9/30/25 - 10/6/25 Complete" at bounding box center [430, 171] width 342 height 15
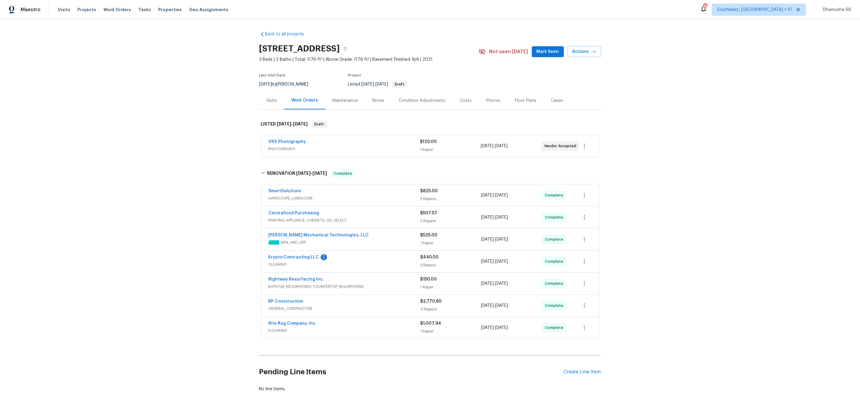
click at [401, 204] on div "SmartSolutions HARDSCAPE_LANDSCAPE $825.00 3 Repairs 9/30/2025 - 9/30/2025 Comp…" at bounding box center [429, 195] width 337 height 22
click at [399, 197] on span "HARDSCAPE_LANDSCAPE" at bounding box center [345, 198] width 152 height 6
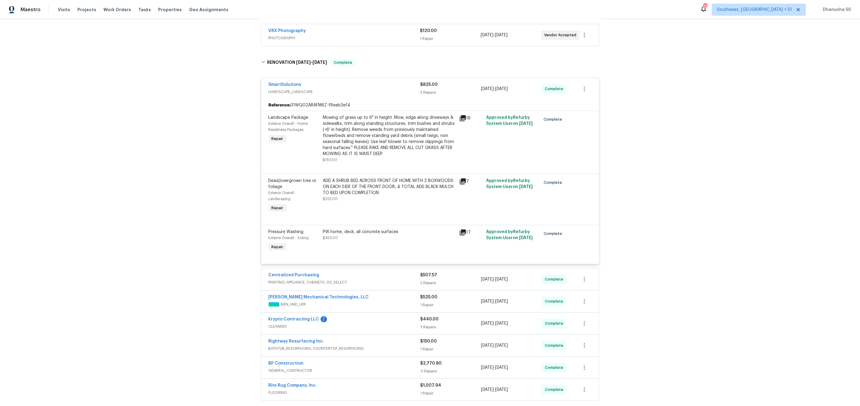
scroll to position [202, 0]
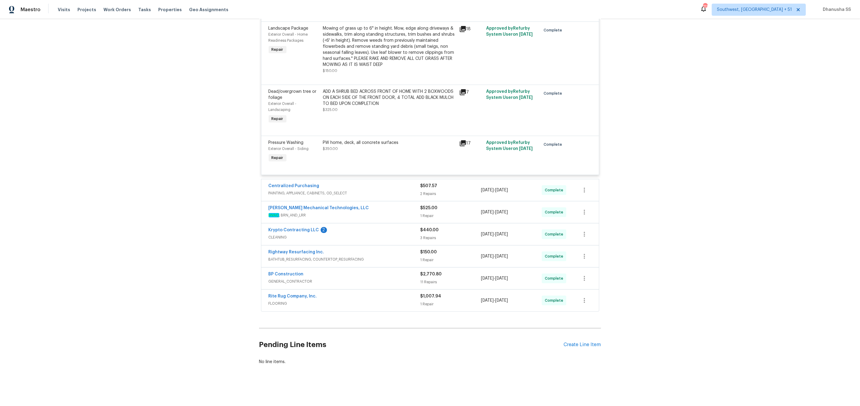
click at [386, 189] on div "Centralized Purchasing" at bounding box center [345, 186] width 152 height 7
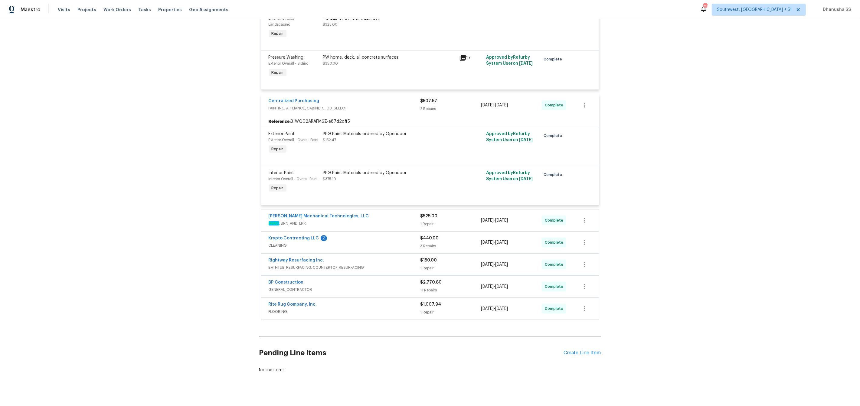
scroll to position [295, 0]
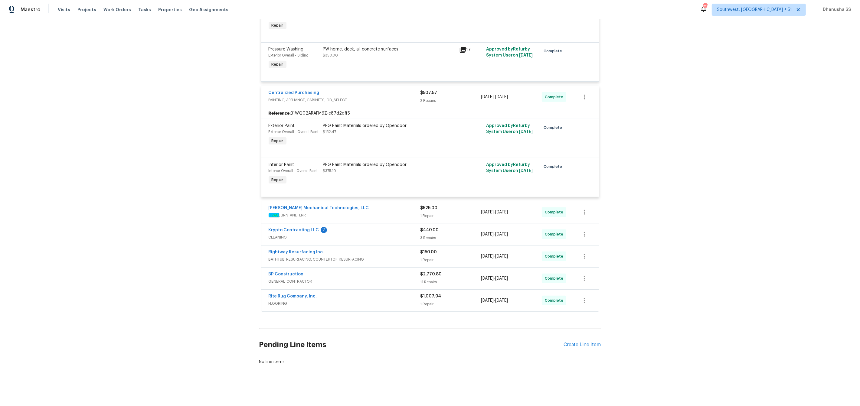
click at [402, 217] on span "HVAC , BRN_AND_LRR" at bounding box center [345, 215] width 152 height 6
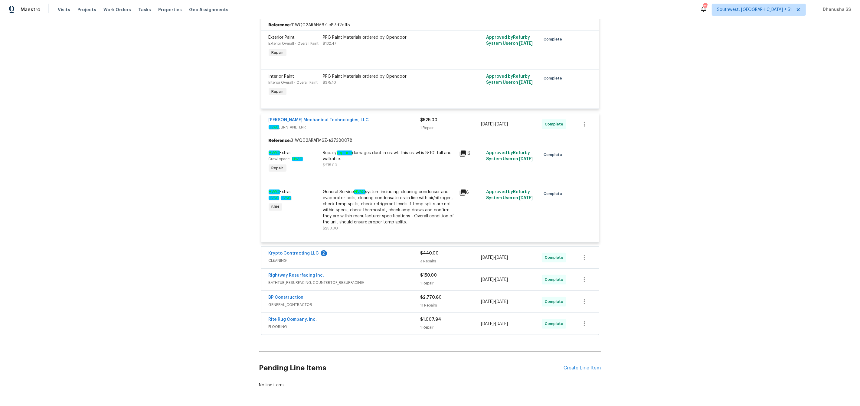
scroll to position [389, 0]
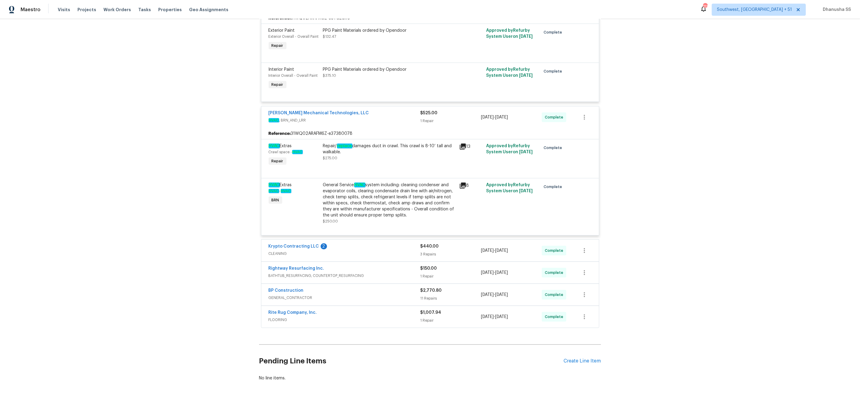
click at [404, 248] on div "Krypto Contracting LLC 2" at bounding box center [345, 246] width 152 height 7
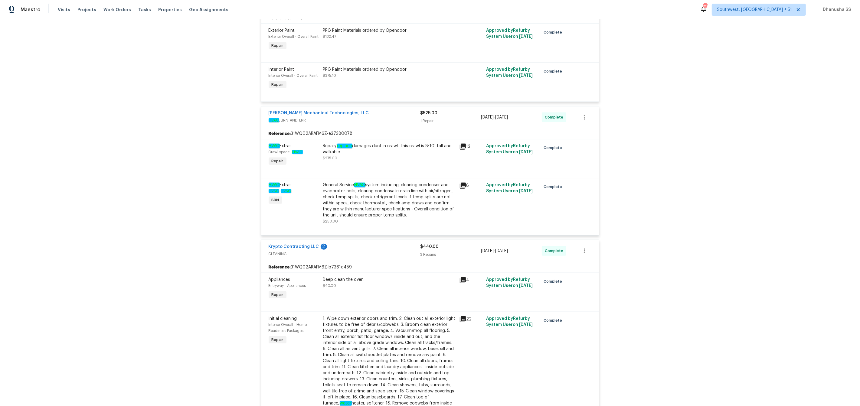
scroll to position [657, 0]
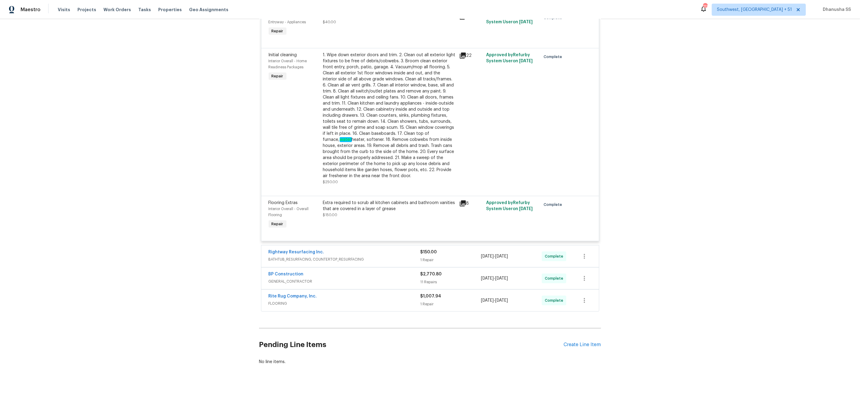
click at [404, 249] on div "Rightway Resurfacing Inc." at bounding box center [345, 252] width 152 height 7
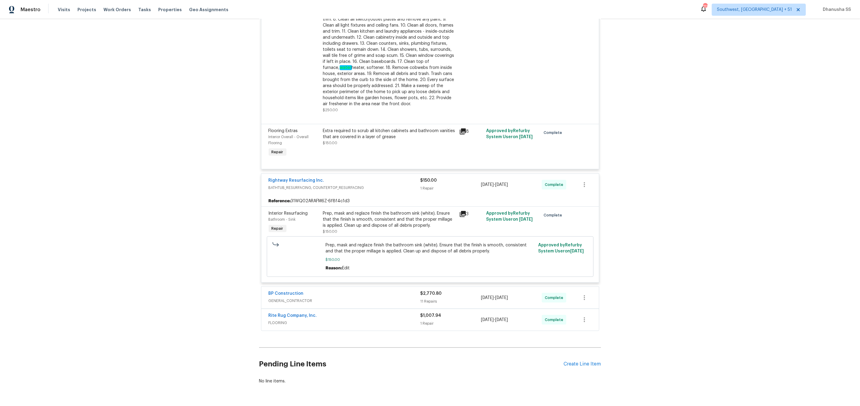
scroll to position [748, 0]
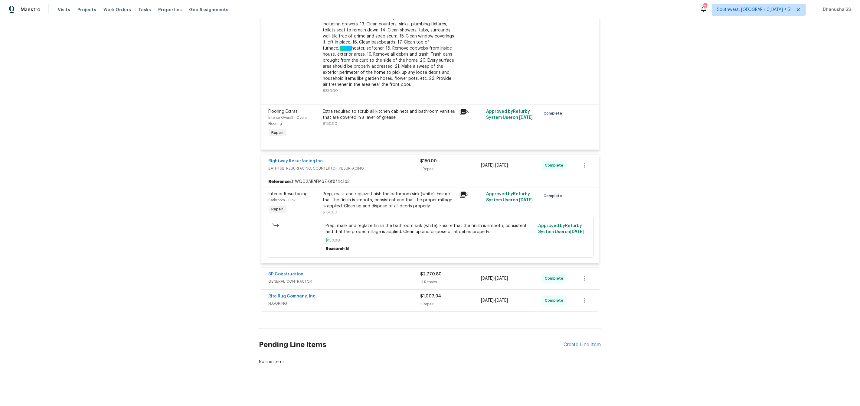
click at [393, 280] on span "GENERAL_CONTRACTOR" at bounding box center [345, 282] width 152 height 6
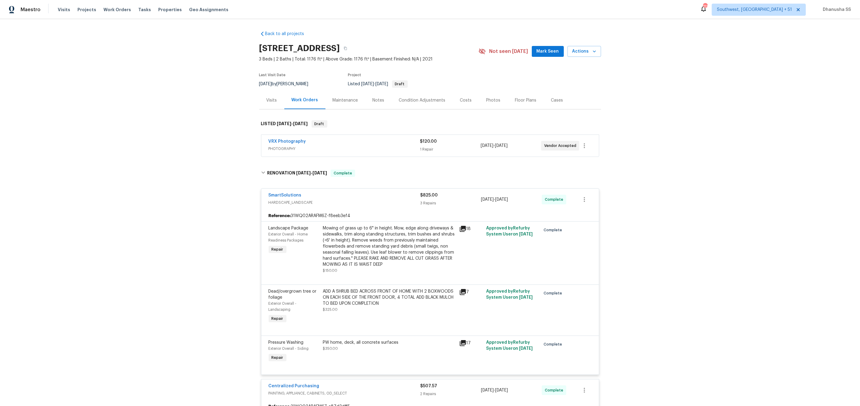
scroll to position [1, 0]
